Goal: Find contact information: Find contact information

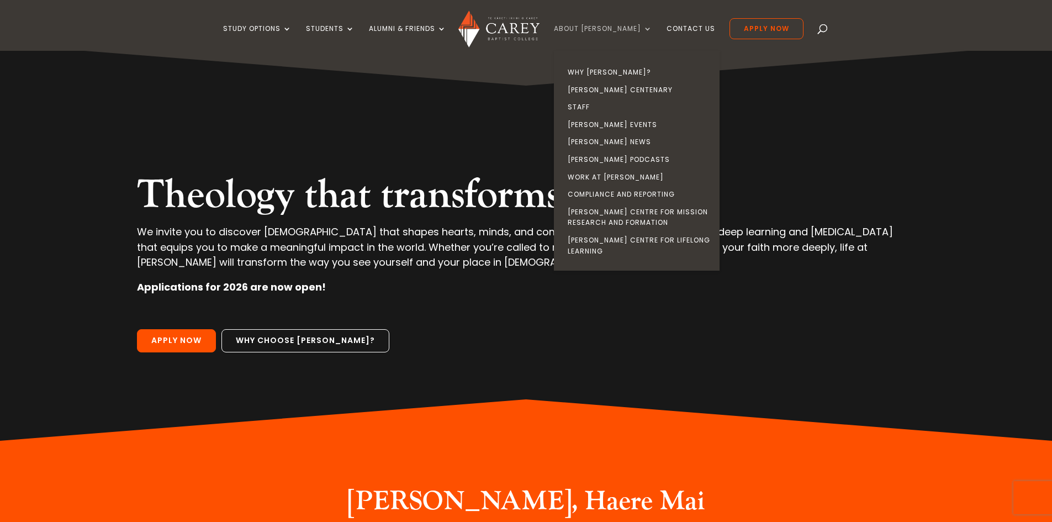
click at [606, 29] on link "About [PERSON_NAME]" at bounding box center [603, 38] width 98 height 26
click at [603, 105] on link "Staff" at bounding box center [639, 107] width 166 height 18
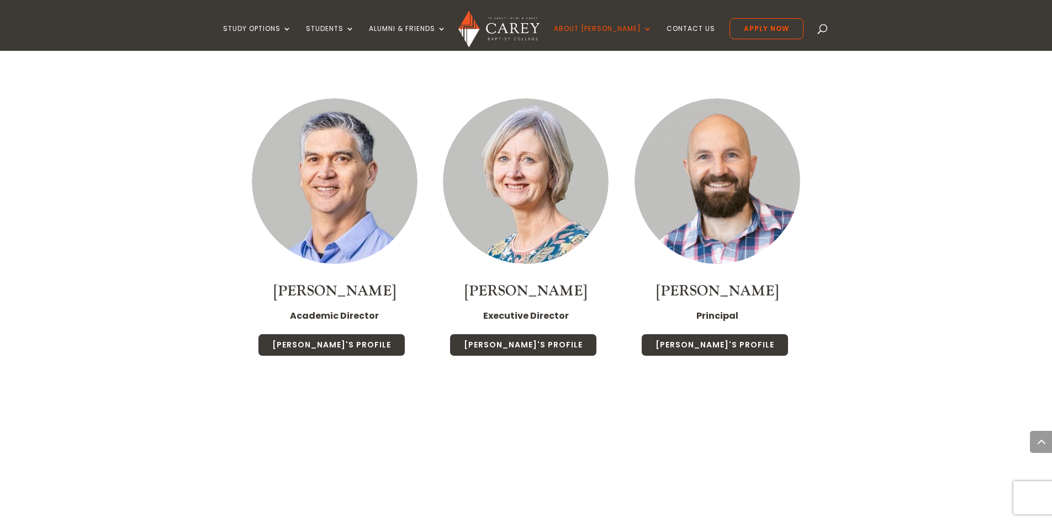
scroll to position [1270, 0]
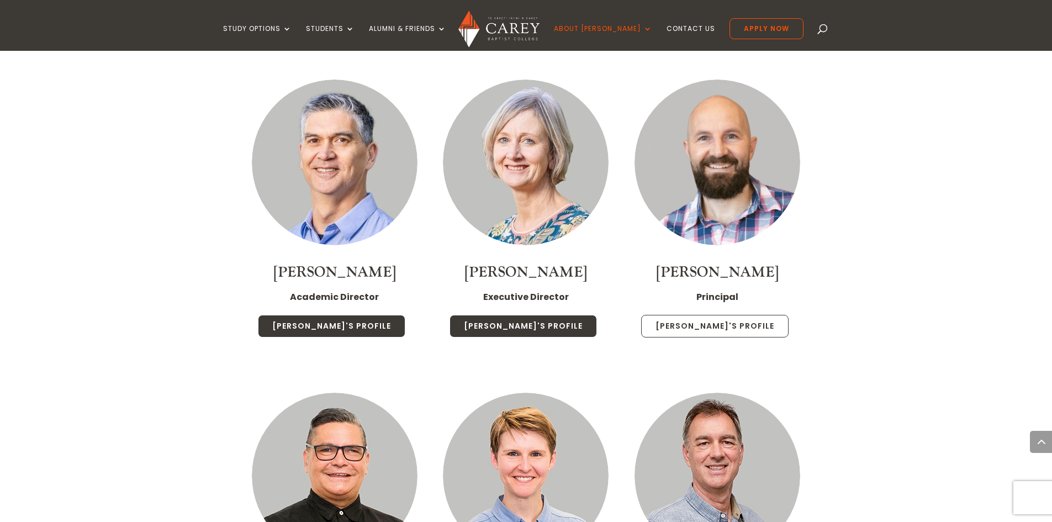
click at [738, 315] on link "Paul's Profile" at bounding box center [714, 326] width 147 height 23
click at [717, 173] on img at bounding box center [717, 162] width 166 height 166
click at [687, 315] on link "Paul's Profile" at bounding box center [714, 326] width 147 height 23
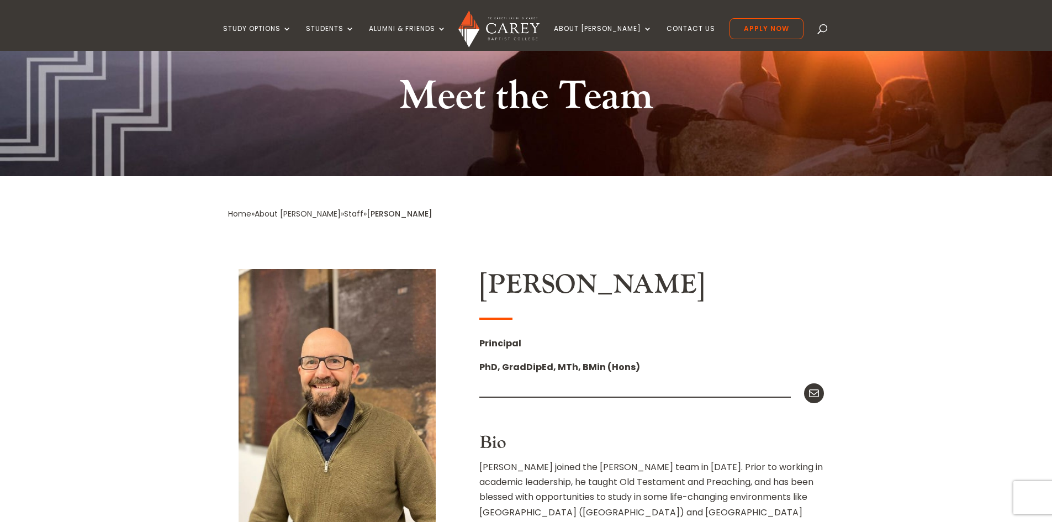
scroll to position [166, 0]
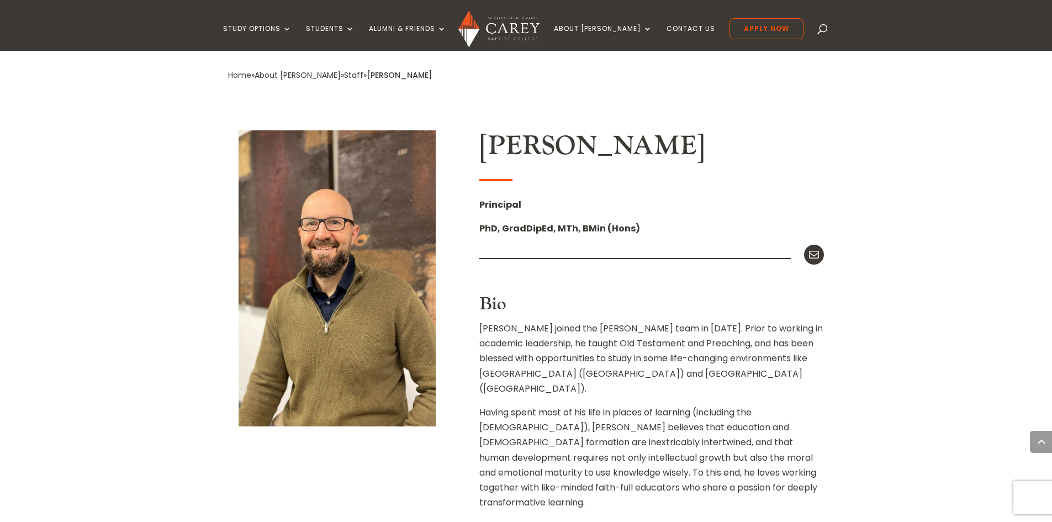
scroll to position [221, 0]
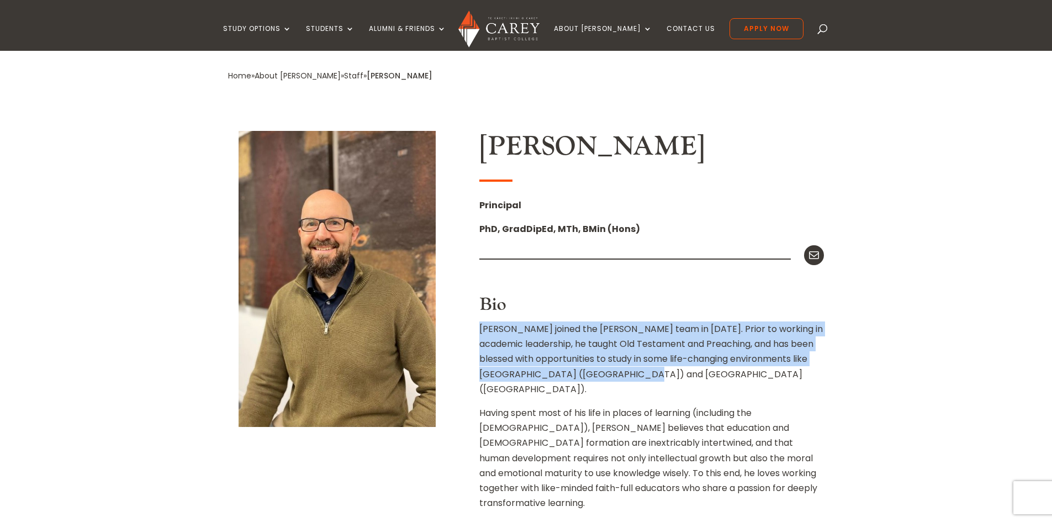
drag, startPoint x: 479, startPoint y: 328, endPoint x: 712, endPoint y: 375, distance: 237.6
click at [712, 375] on p "[PERSON_NAME] joined the [PERSON_NAME] team in [DATE]. Prior to working in acad…" at bounding box center [651, 363] width 344 height 84
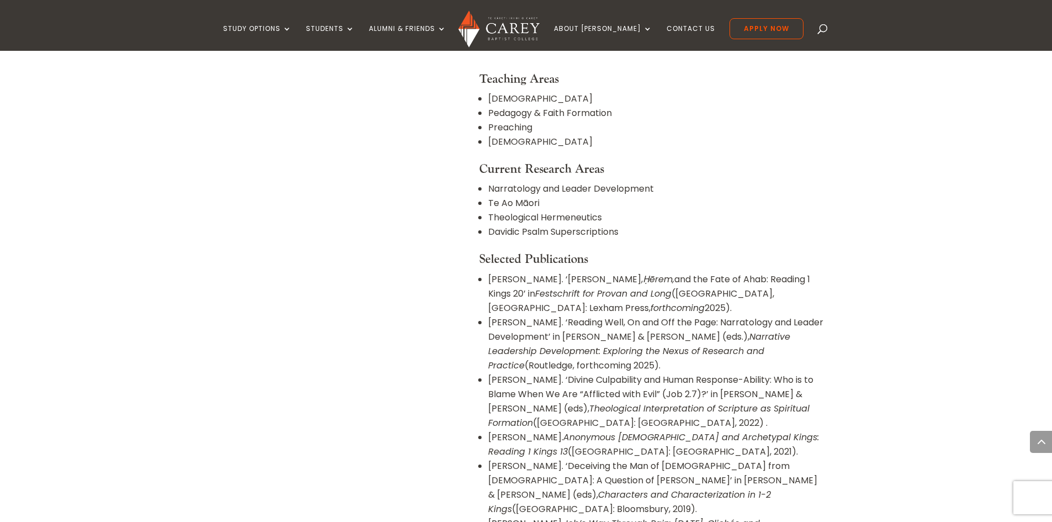
scroll to position [718, 0]
